Goal: Find specific page/section: Find specific page/section

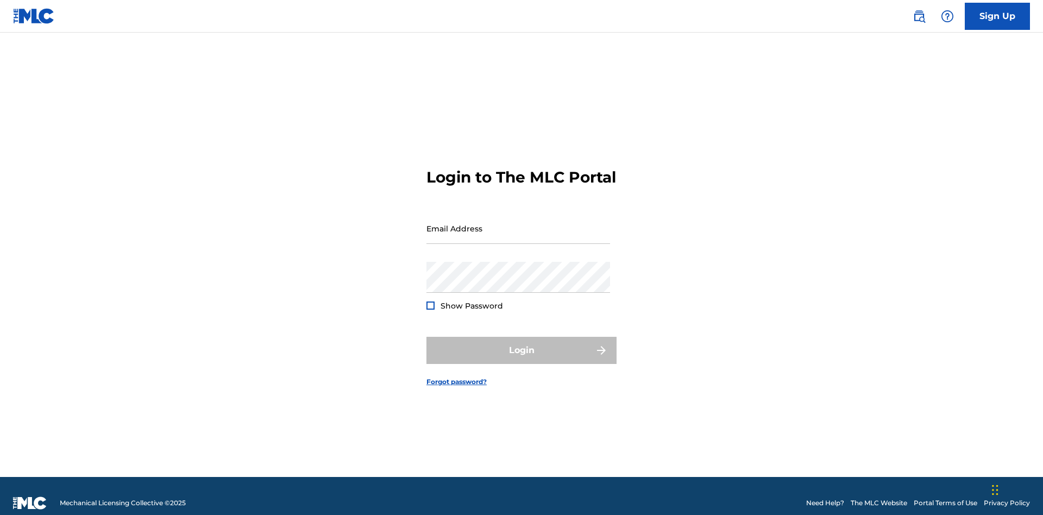
scroll to position [14, 0]
click at [518, 223] on input "Email Address" at bounding box center [518, 228] width 184 height 31
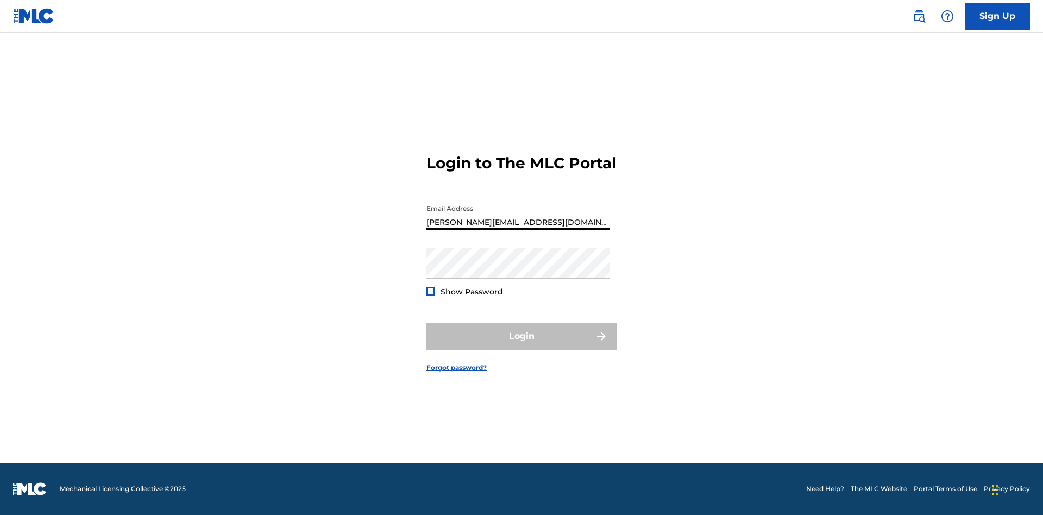
type input "[PERSON_NAME][EMAIL_ADDRESS][DOMAIN_NAME]"
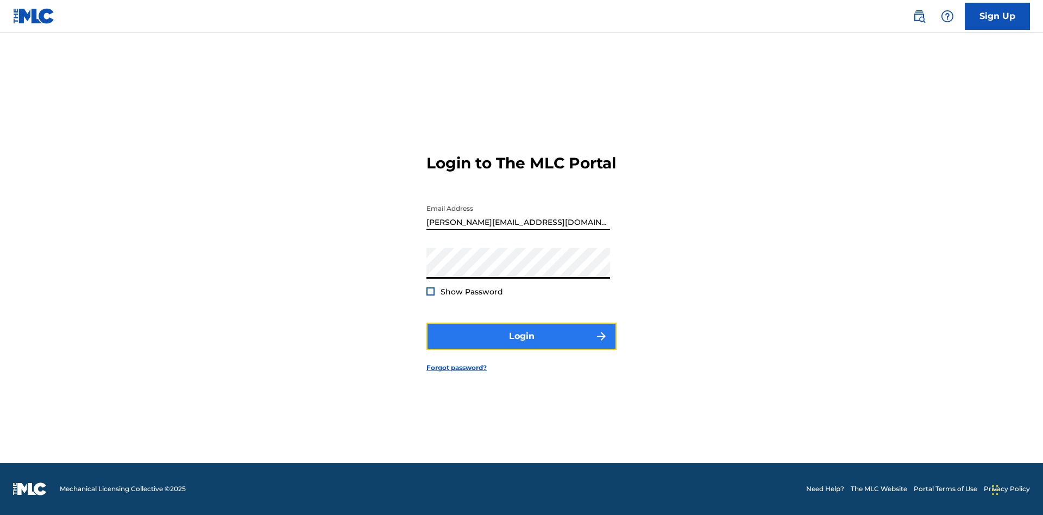
click at [522, 346] on button "Login" at bounding box center [521, 336] width 190 height 27
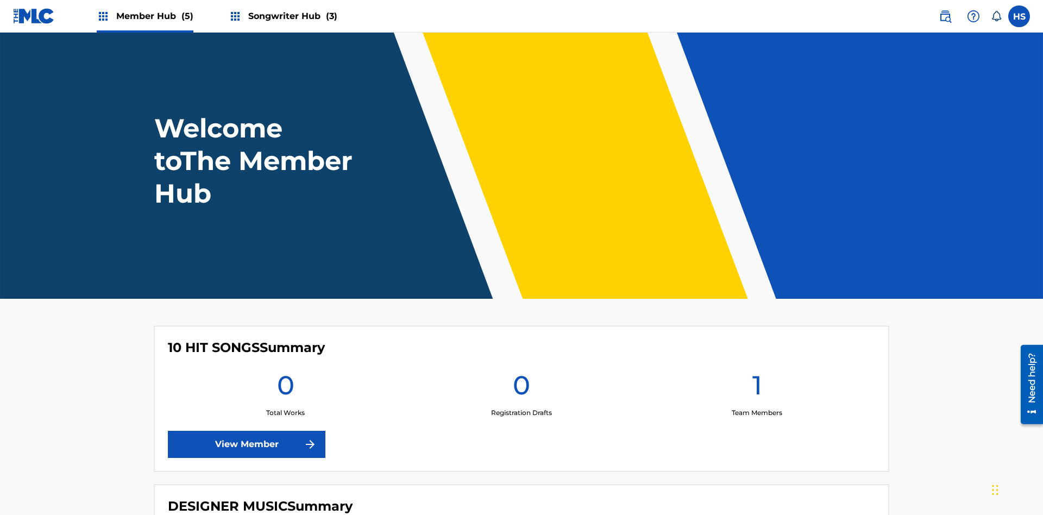
scroll to position [47, 0]
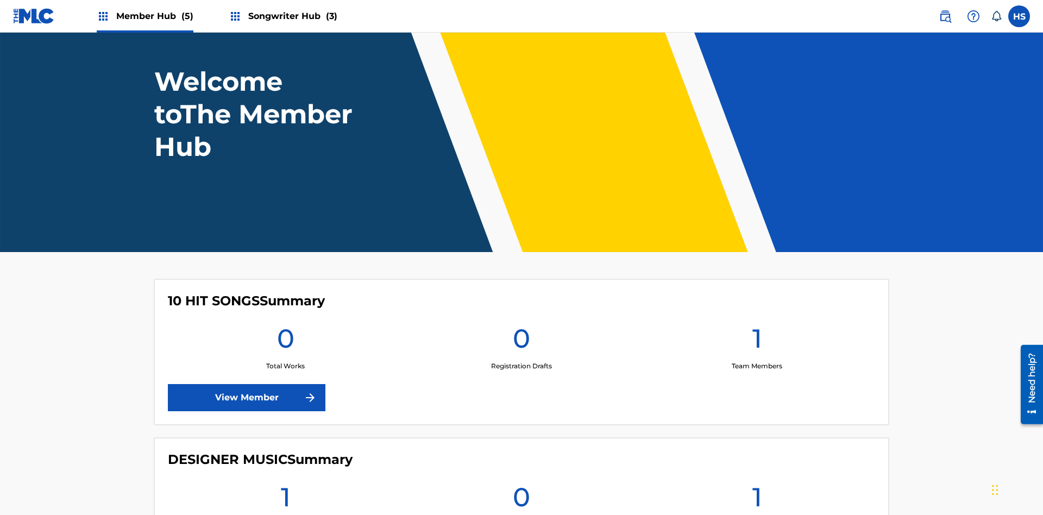
click at [154, 16] on span "Member Hub (5)" at bounding box center [154, 16] width 77 height 12
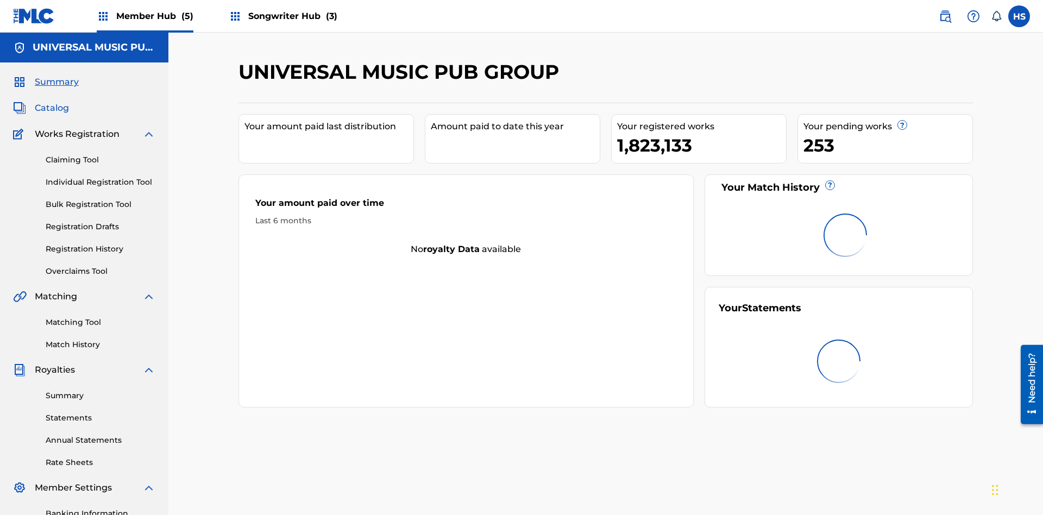
click at [52, 102] on span "Catalog" at bounding box center [52, 108] width 34 height 13
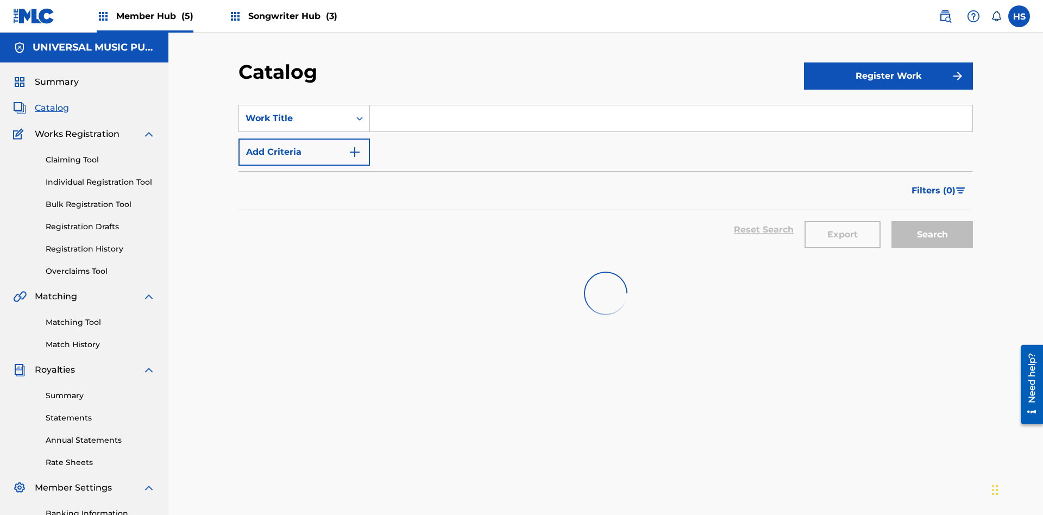
scroll to position [40, 0]
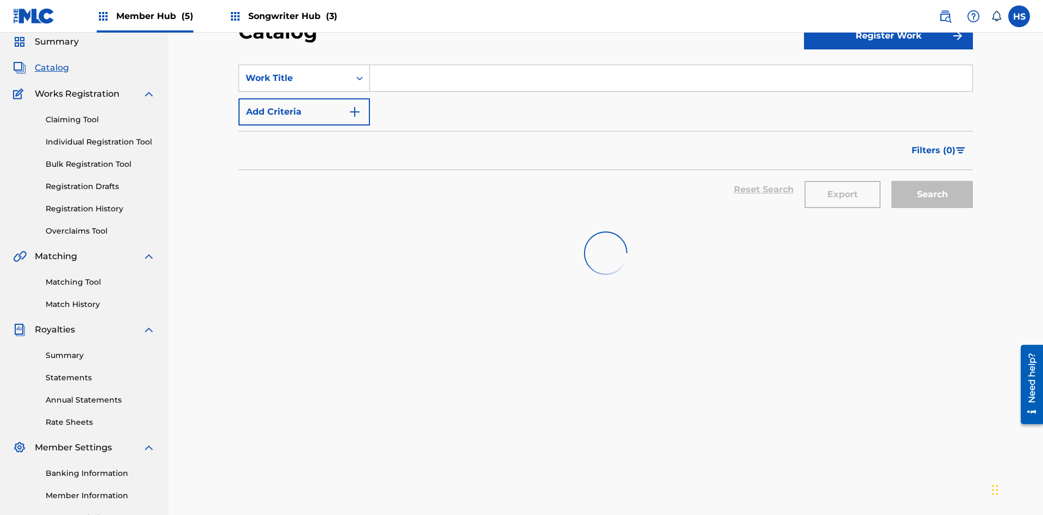
click at [671, 78] on input "Search Form" at bounding box center [671, 78] width 603 height 26
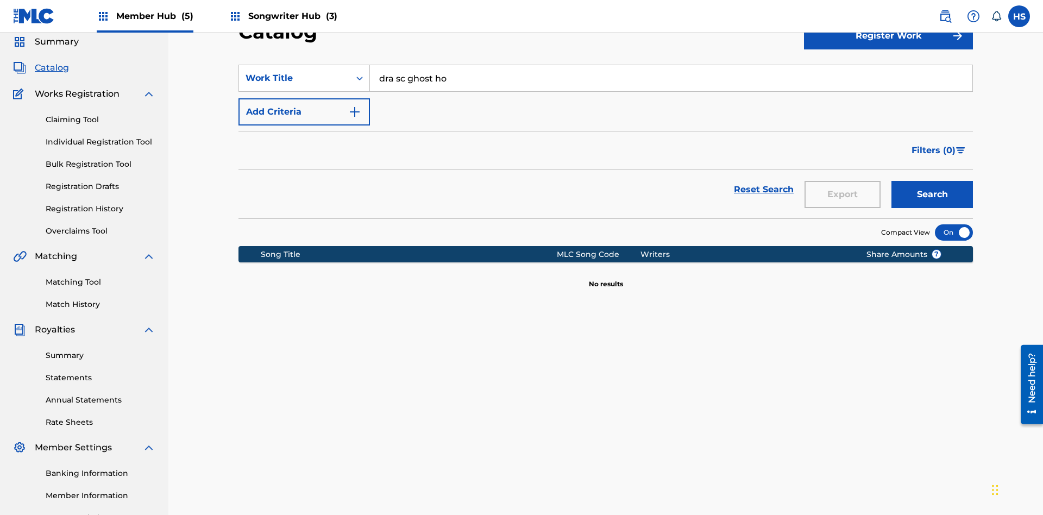
type input "dra sc ghost hol"
